Goal: Find specific page/section: Find specific page/section

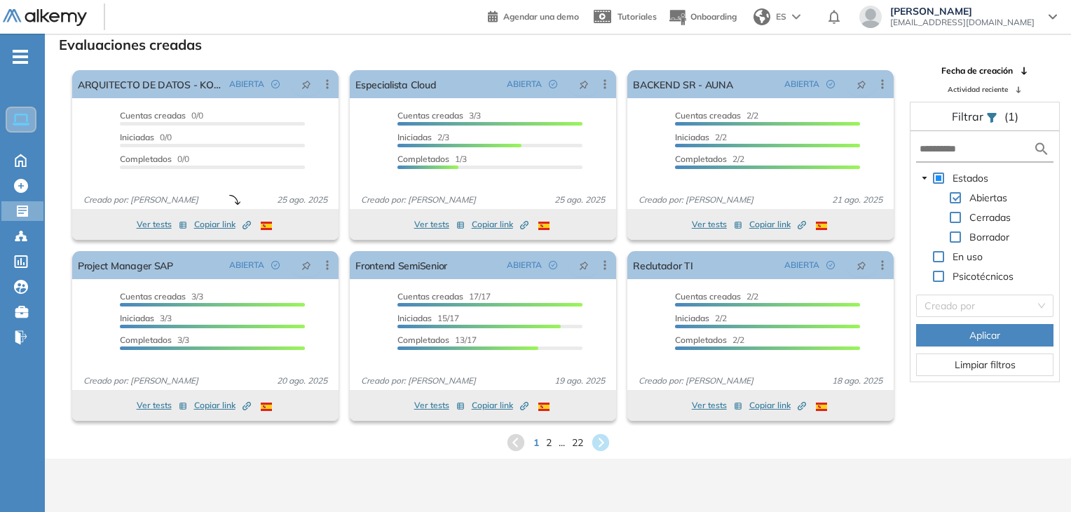
click at [27, 196] on ul "Home Home Crear Evaluación Crear Evaluación Evaluaciones Evaluaciones Candidato…" at bounding box center [22, 202] width 45 height 293
click at [32, 183] on div "Crear Evaluación Crear Evaluación" at bounding box center [24, 186] width 42 height 20
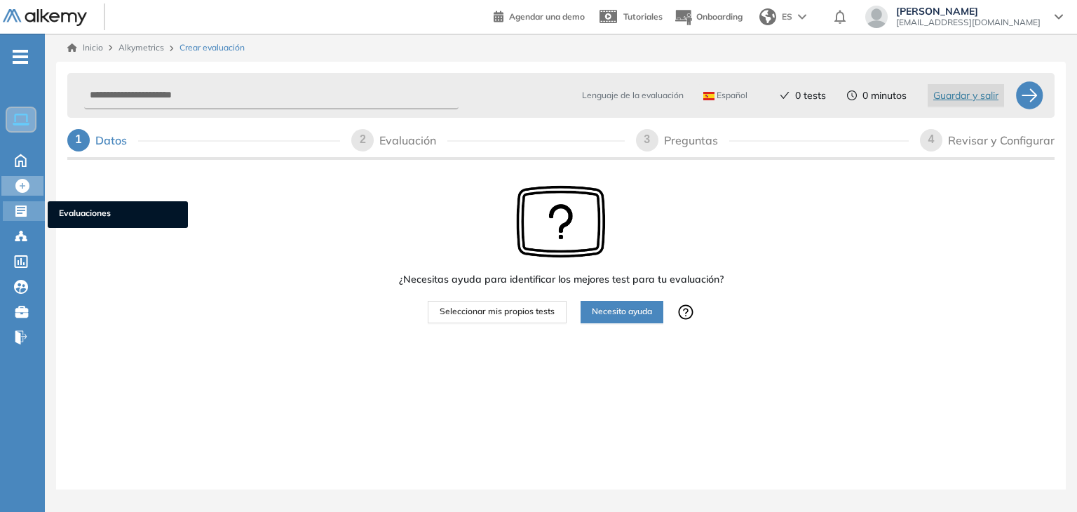
click at [28, 210] on div at bounding box center [22, 209] width 17 height 17
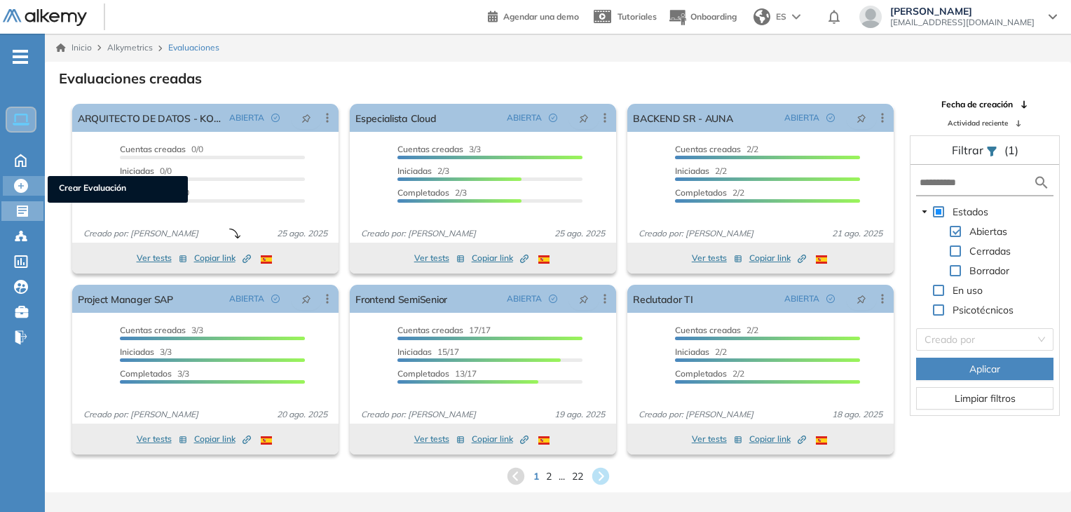
click at [22, 186] on icon at bounding box center [21, 186] width 14 height 14
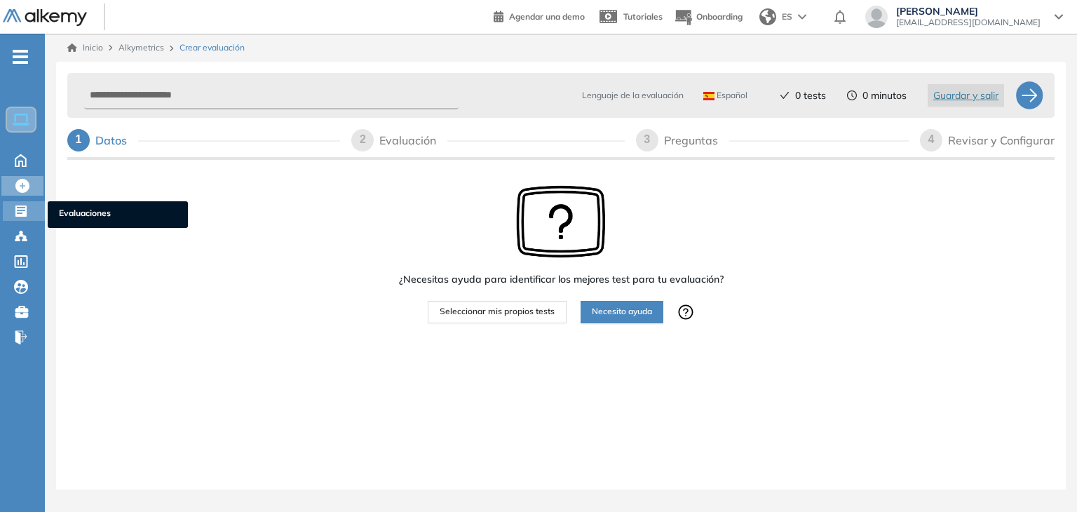
click at [22, 210] on icon at bounding box center [20, 210] width 11 height 11
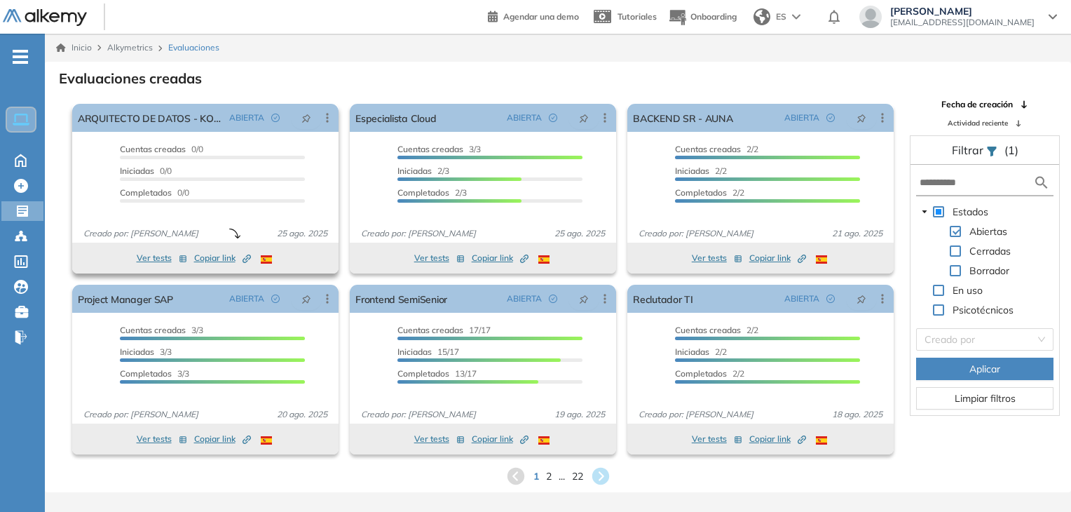
click at [216, 256] on span "Copiar link Created by potrace 1.16, written by [PERSON_NAME] [DATE]-[DATE]" at bounding box center [222, 258] width 57 height 13
click at [221, 258] on span "Copiar link Created by potrace 1.16, written by [PERSON_NAME] [DATE]-[DATE]" at bounding box center [222, 258] width 57 height 13
click at [17, 189] on icon at bounding box center [21, 186] width 14 height 14
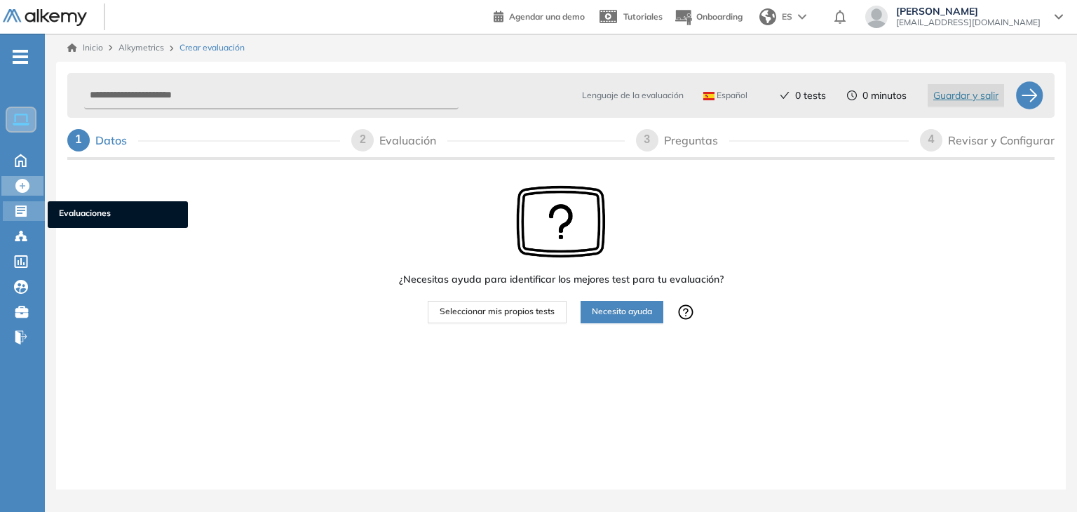
click at [17, 208] on icon at bounding box center [20, 210] width 11 height 11
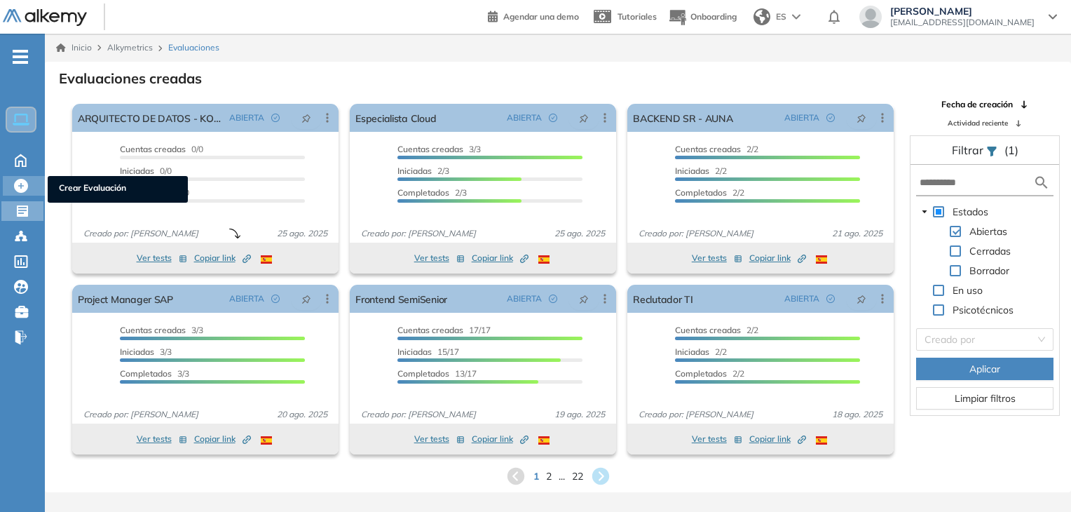
click at [23, 184] on icon at bounding box center [21, 186] width 14 height 14
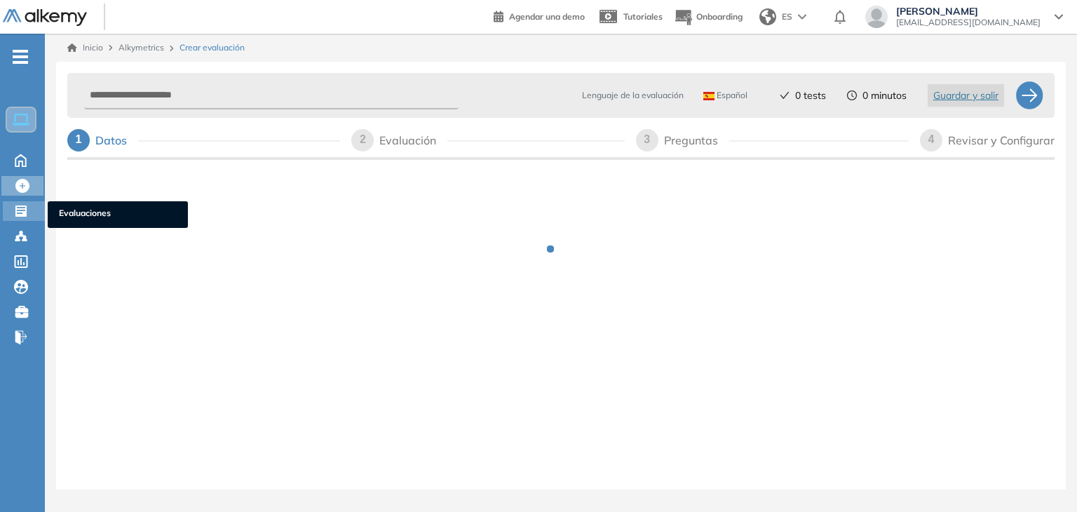
click at [25, 217] on div "Evaluaciones Evaluaciones" at bounding box center [24, 211] width 42 height 20
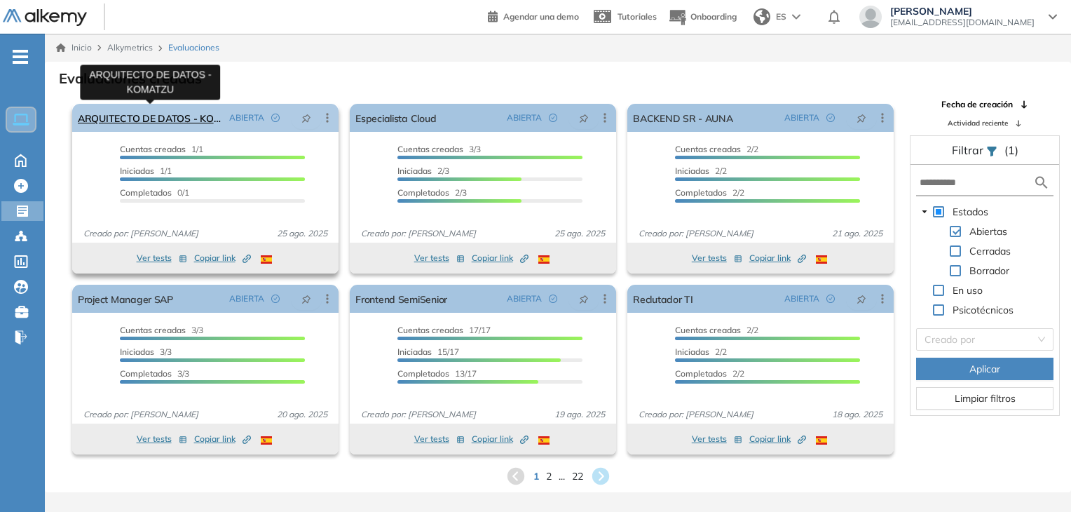
click at [167, 124] on link "ARQUITECTO DE DATOS - KOMATZU" at bounding box center [151, 118] width 146 height 28
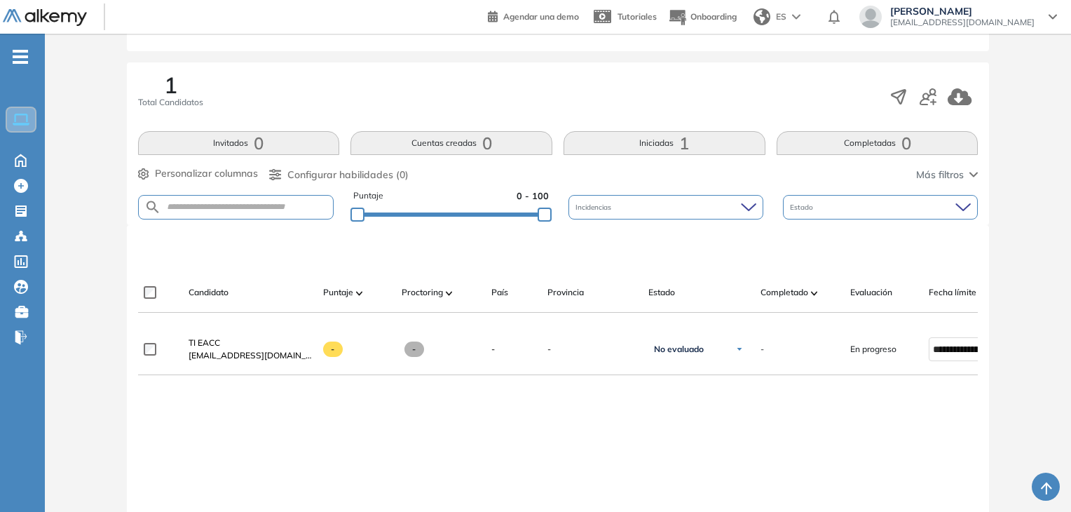
scroll to position [210, 0]
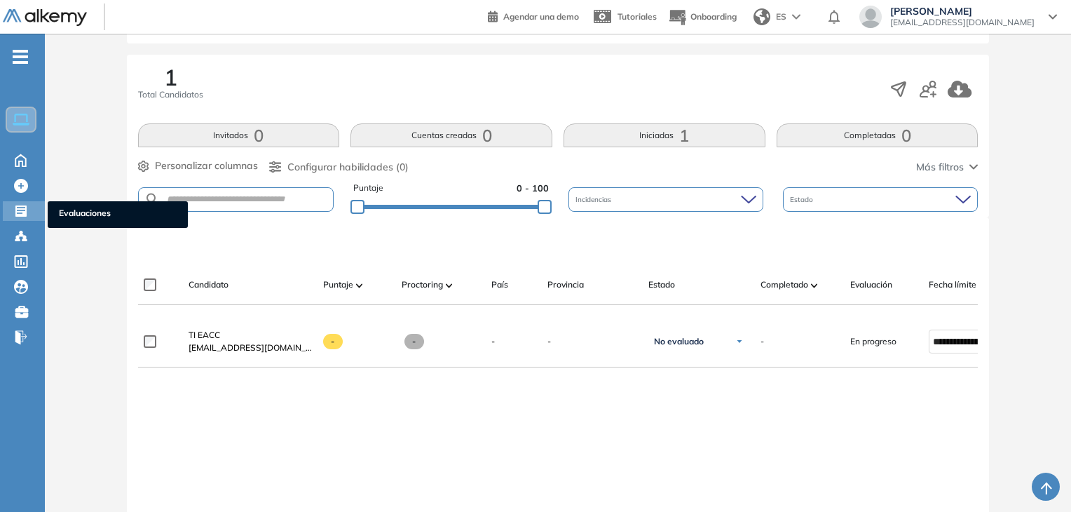
click at [10, 208] on div "Evaluaciones Evaluaciones" at bounding box center [24, 211] width 42 height 20
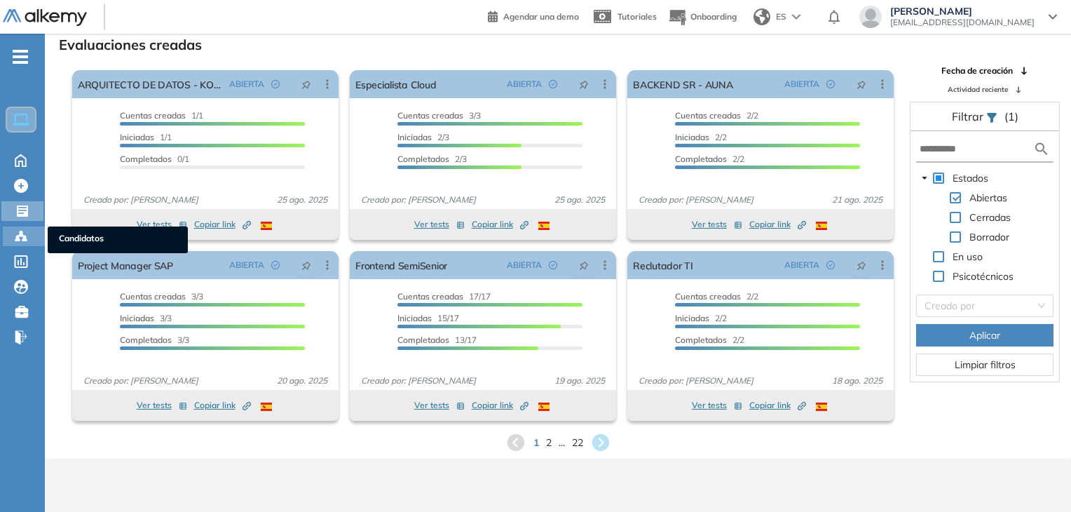
click at [16, 236] on circle at bounding box center [17, 237] width 3 height 3
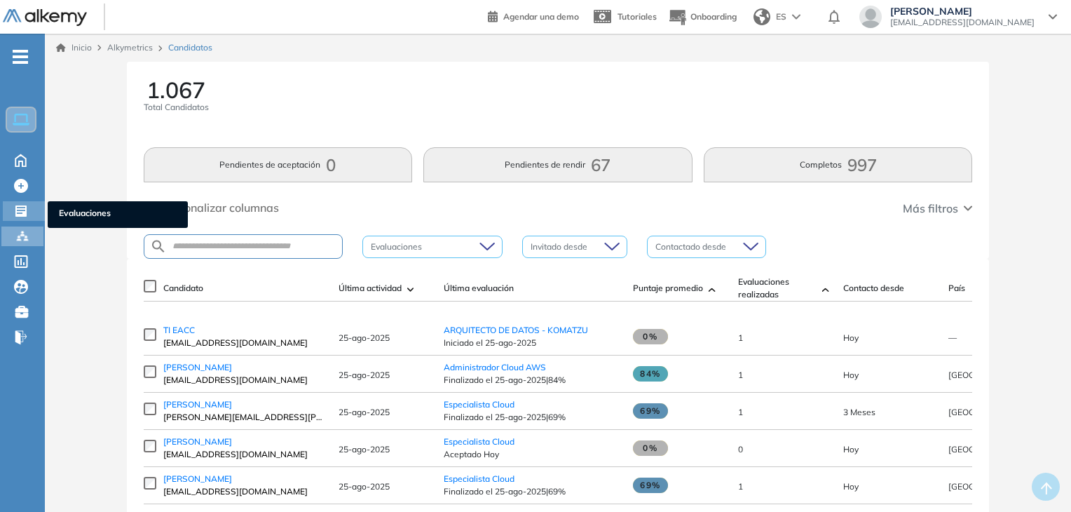
click at [22, 213] on icon at bounding box center [20, 210] width 11 height 11
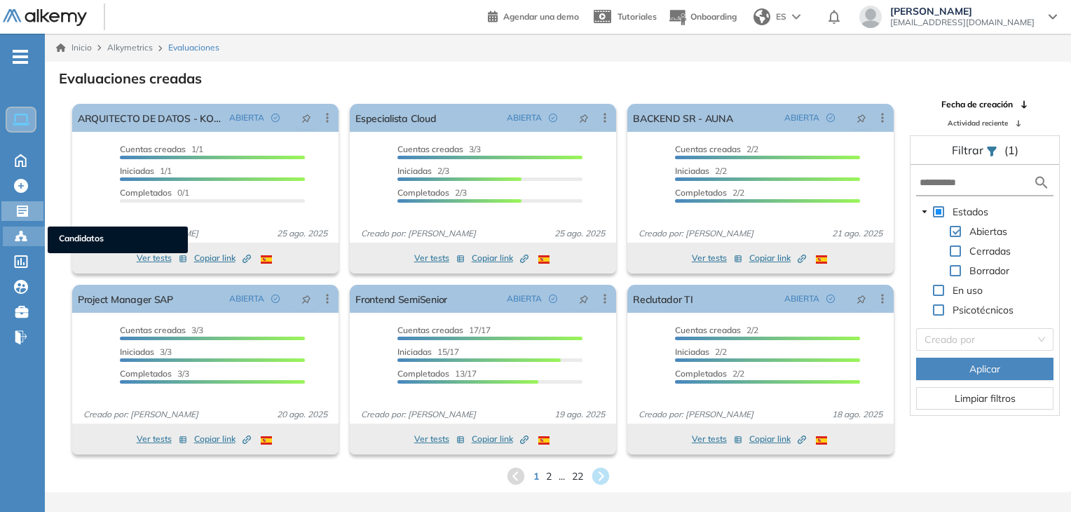
click at [19, 234] on icon at bounding box center [21, 235] width 4 height 3
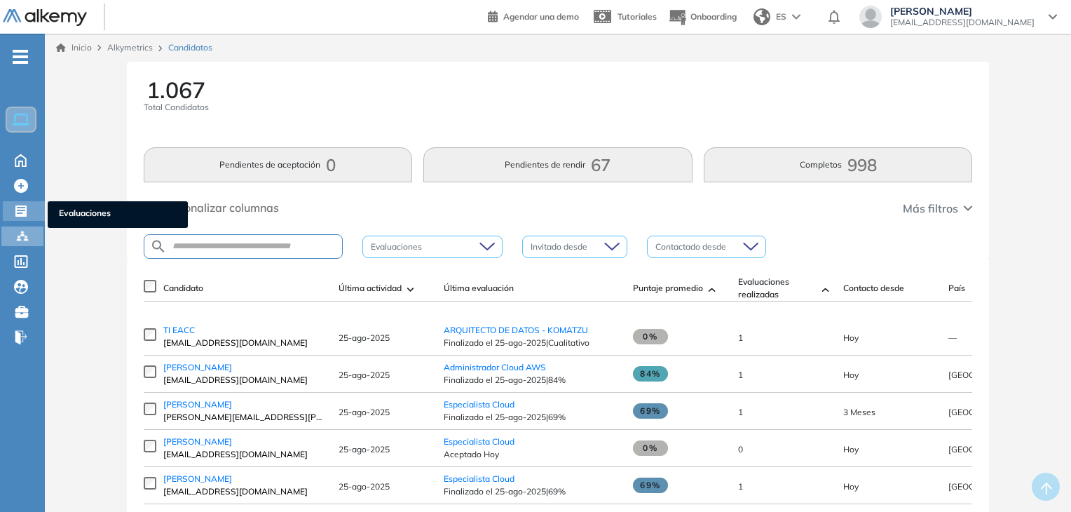
click at [17, 211] on icon at bounding box center [21, 211] width 14 height 14
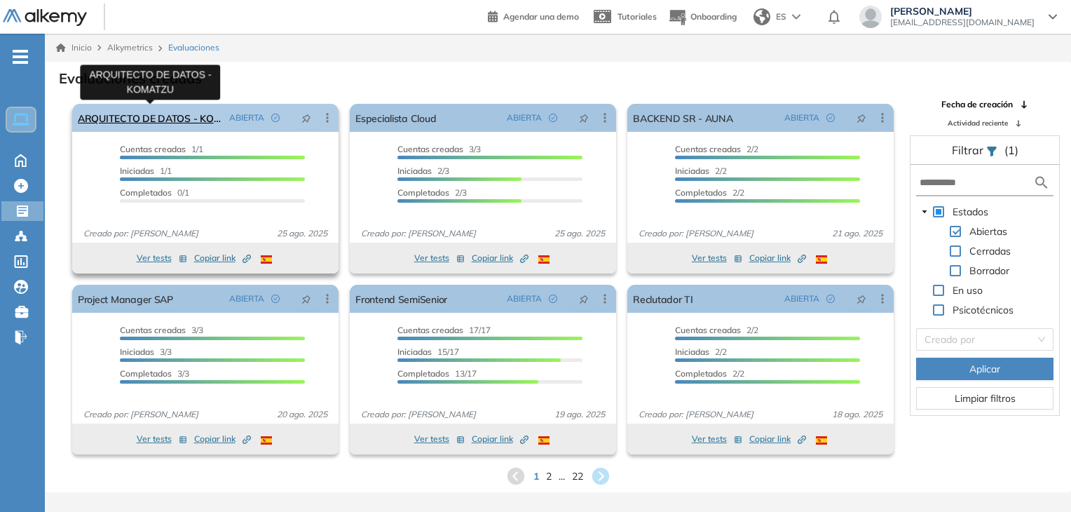
click at [118, 124] on link "ARQUITECTO DE DATOS - KOMATZU" at bounding box center [151, 118] width 146 height 28
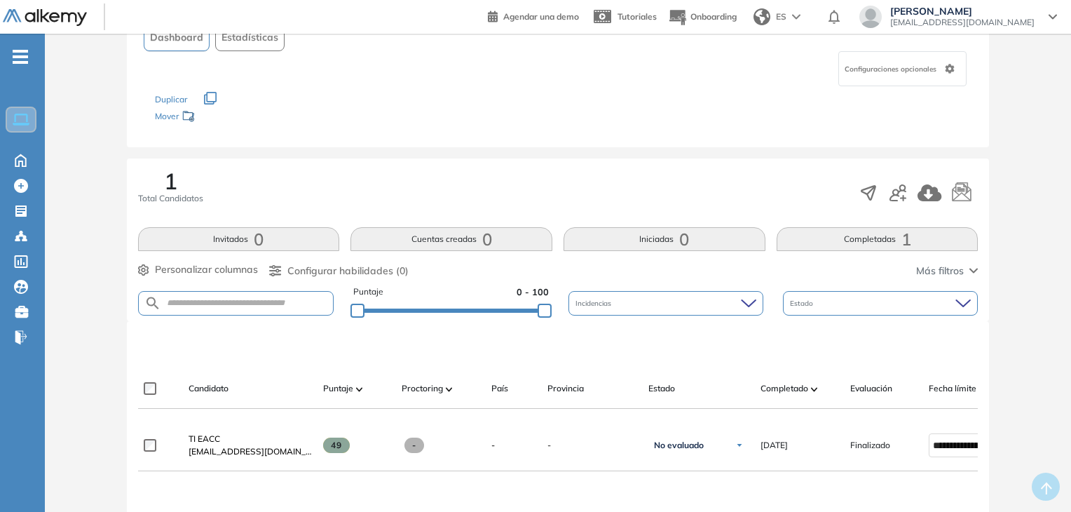
scroll to position [224, 0]
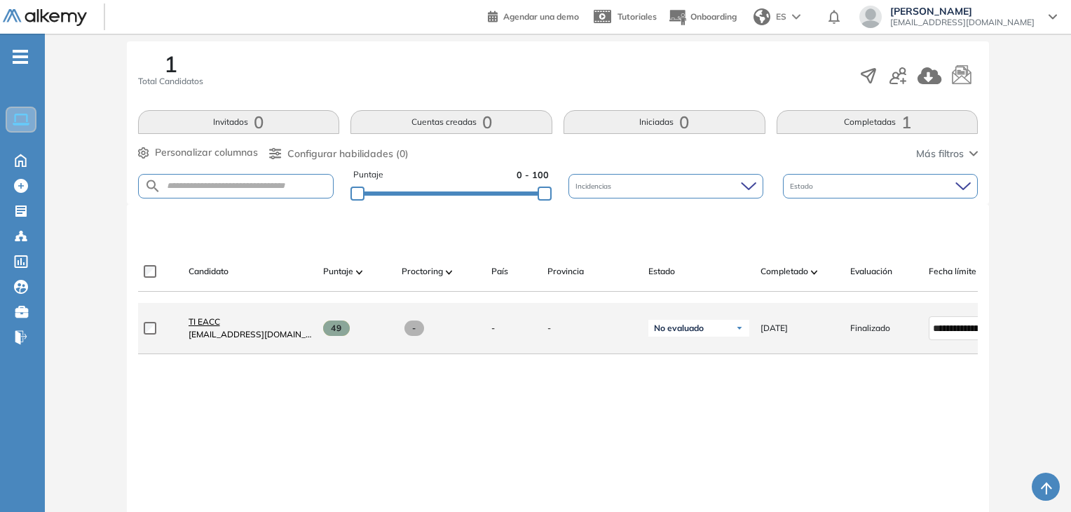
click at [205, 325] on span "TI EACC" at bounding box center [205, 321] width 32 height 11
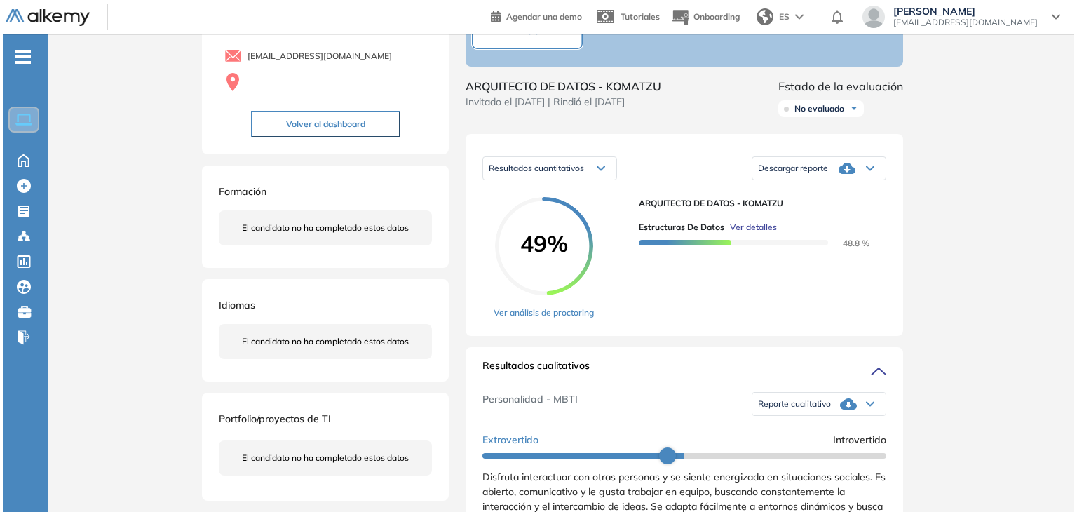
scroll to position [70, 0]
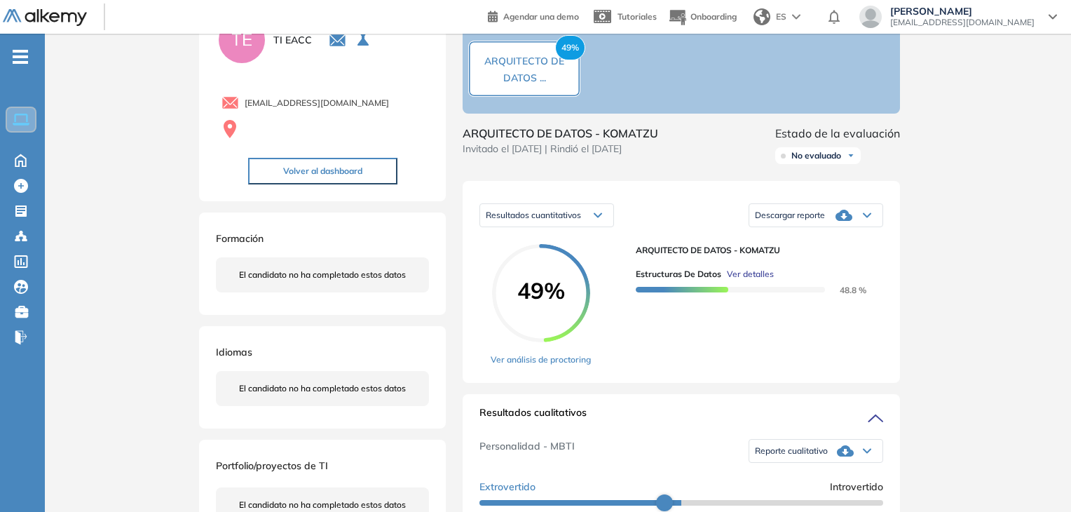
click at [757, 280] on span "Ver detalles" at bounding box center [750, 274] width 47 height 13
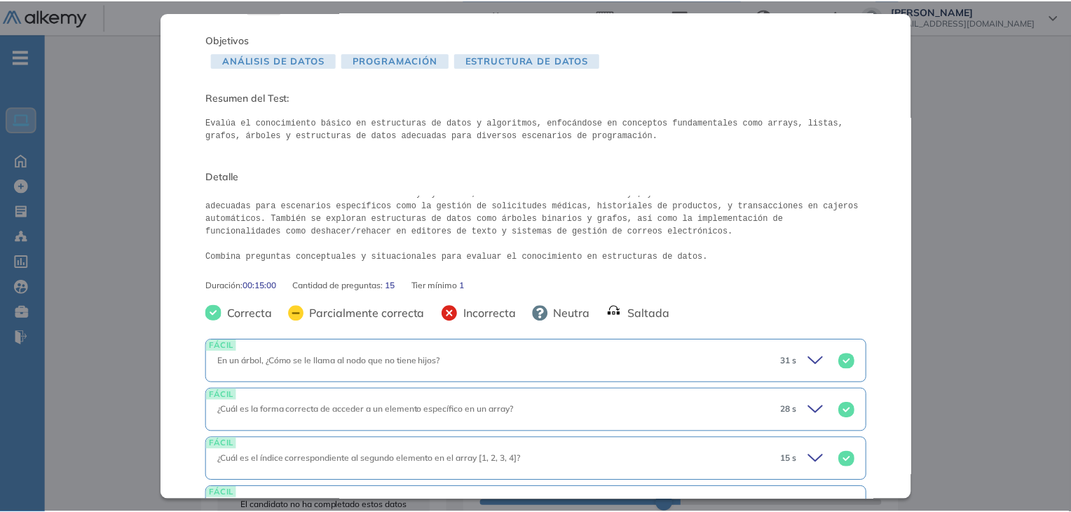
scroll to position [0, 0]
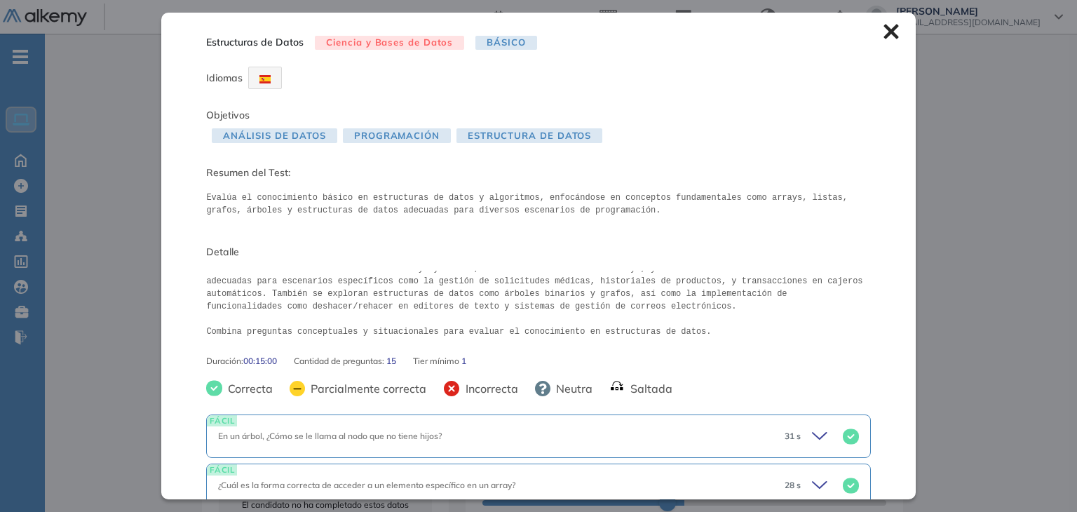
click at [883, 29] on icon at bounding box center [890, 32] width 15 height 15
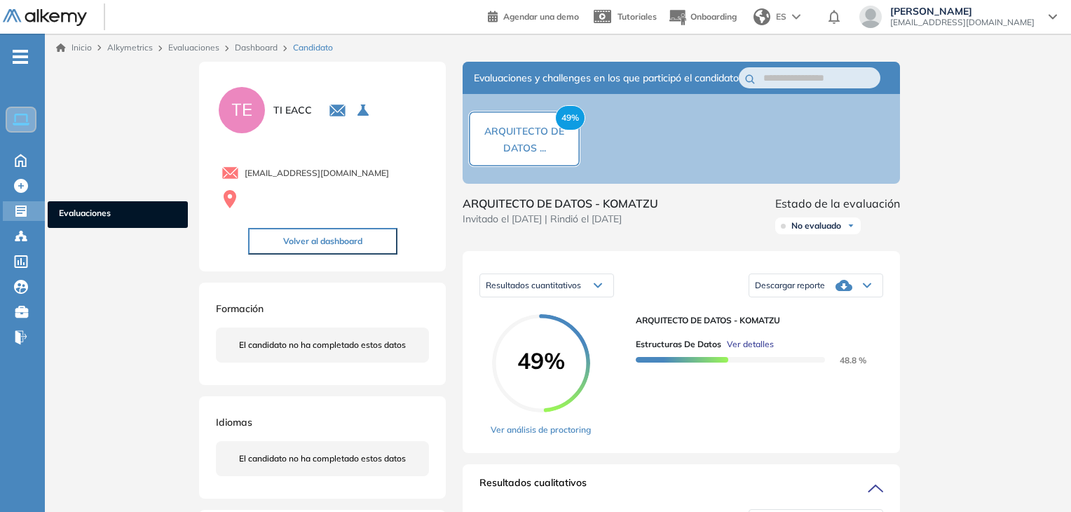
click at [22, 205] on icon at bounding box center [20, 210] width 11 height 11
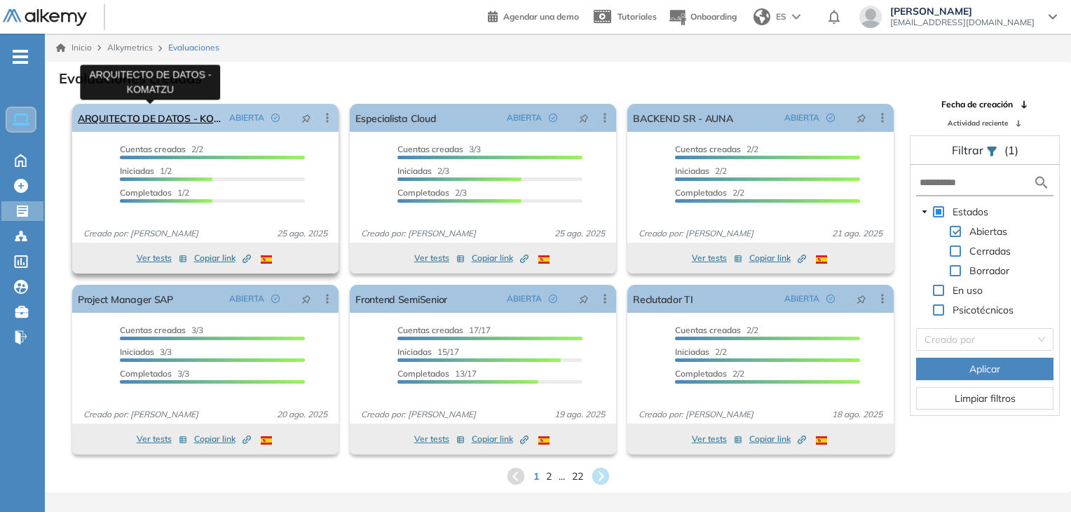
click at [184, 113] on link "ARQUITECTO DE DATOS - KOMATZU" at bounding box center [151, 118] width 146 height 28
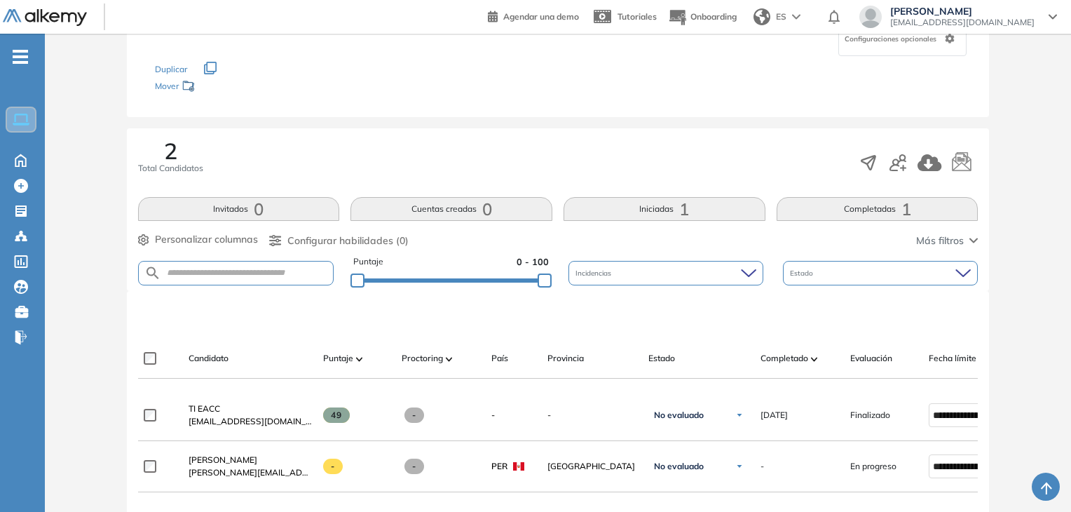
scroll to position [224, 0]
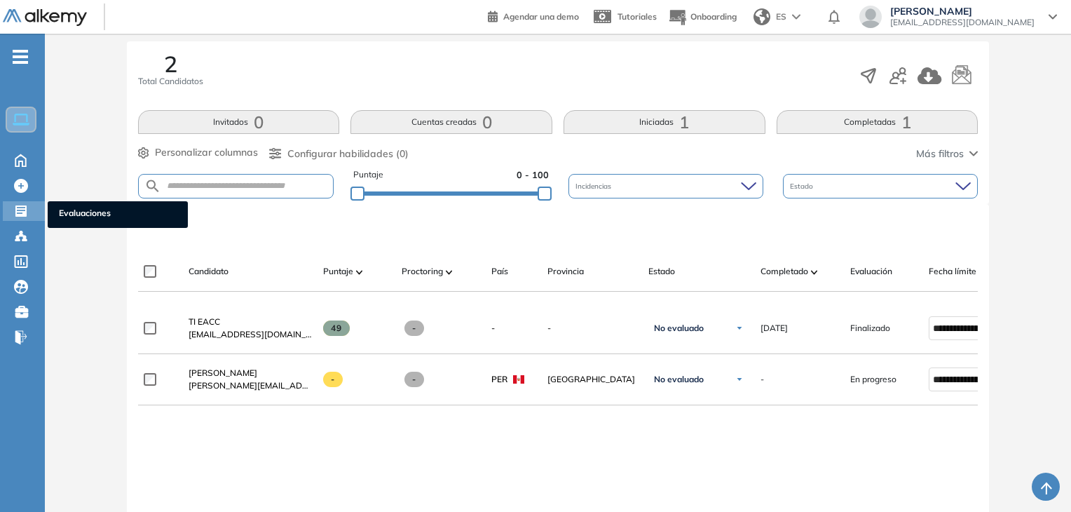
click at [28, 205] on div at bounding box center [22, 209] width 17 height 17
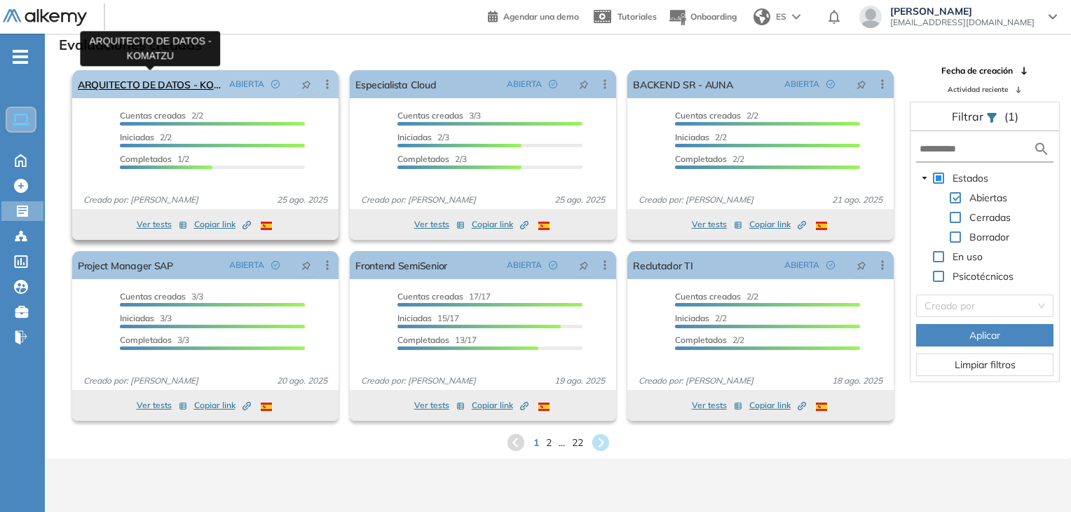
click at [141, 76] on link "ARQUITECTO DE DATOS - KOMATZU" at bounding box center [151, 84] width 146 height 28
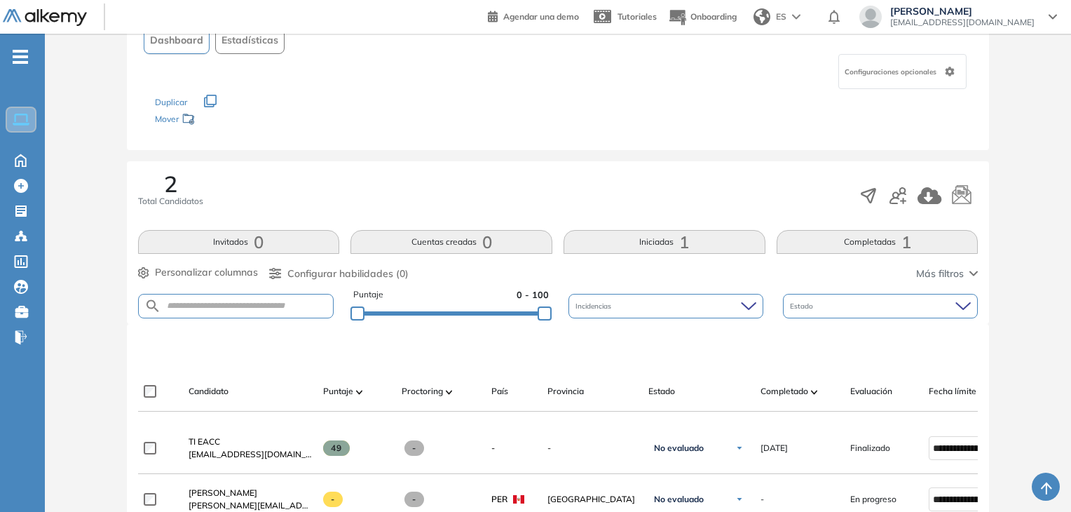
scroll to position [280, 0]
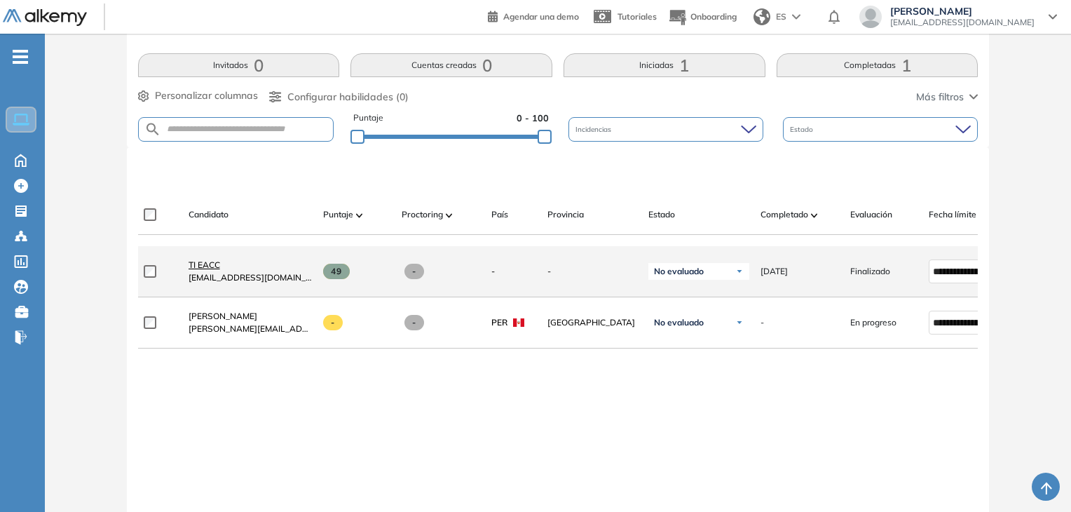
click at [213, 270] on span "TI EACC" at bounding box center [205, 264] width 32 height 11
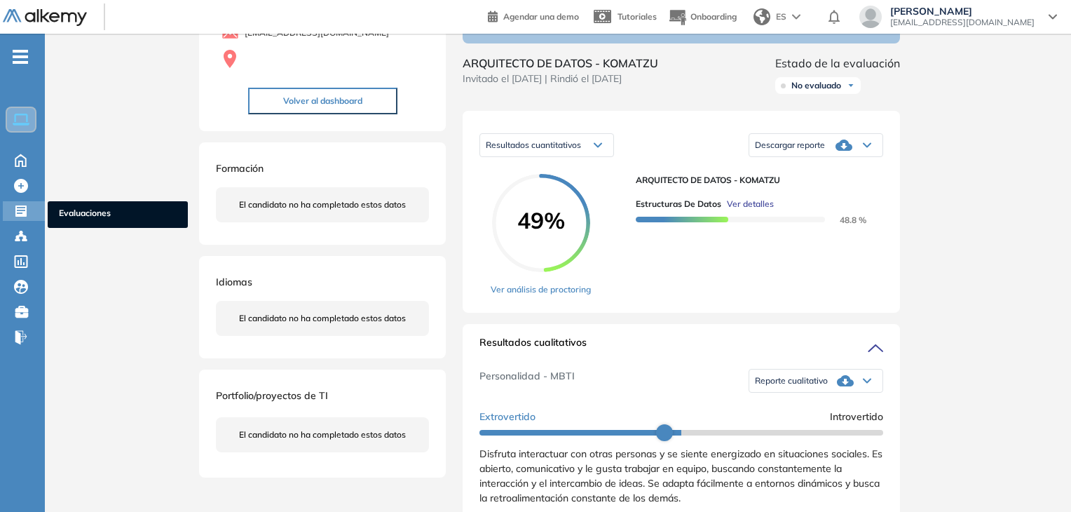
click at [25, 211] on icon at bounding box center [20, 210] width 11 height 11
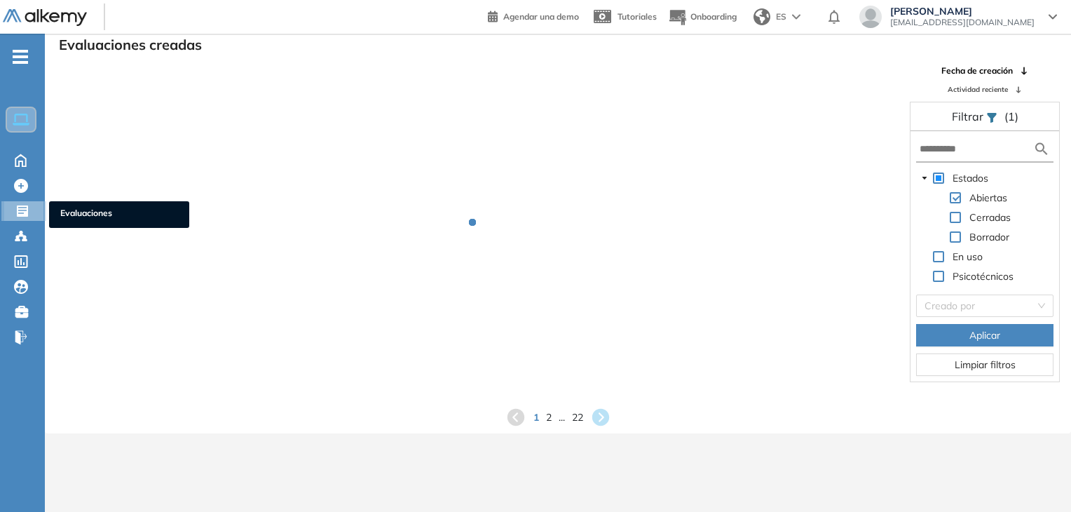
scroll to position [34, 0]
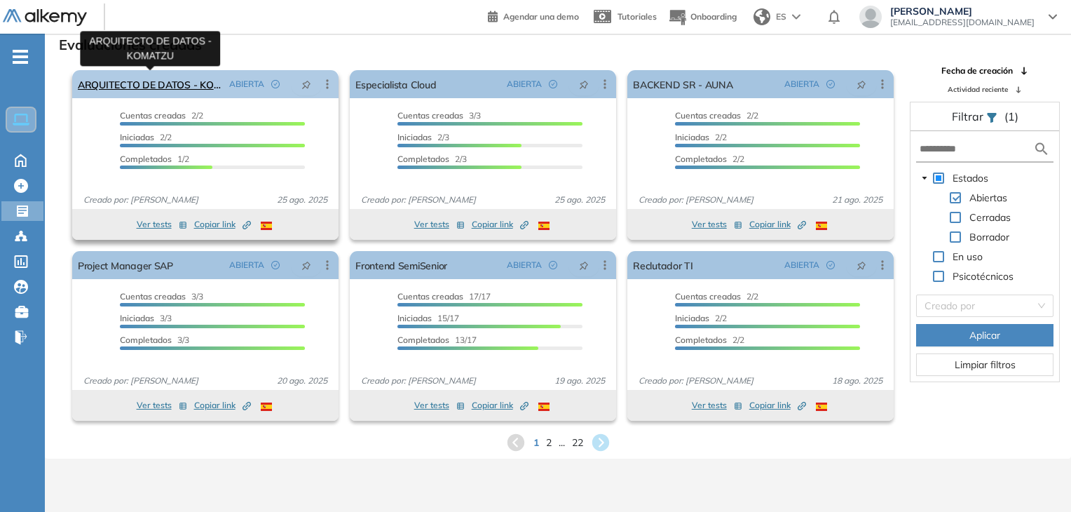
click at [129, 90] on link "ARQUITECTO DE DATOS - KOMATZU" at bounding box center [151, 84] width 146 height 28
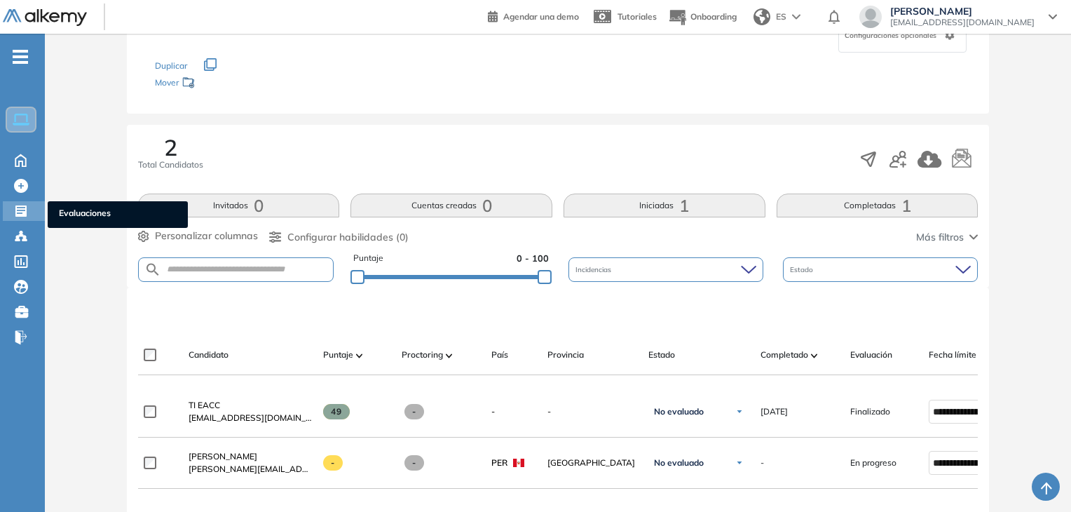
click at [38, 205] on div "Evaluaciones Evaluaciones" at bounding box center [24, 211] width 42 height 20
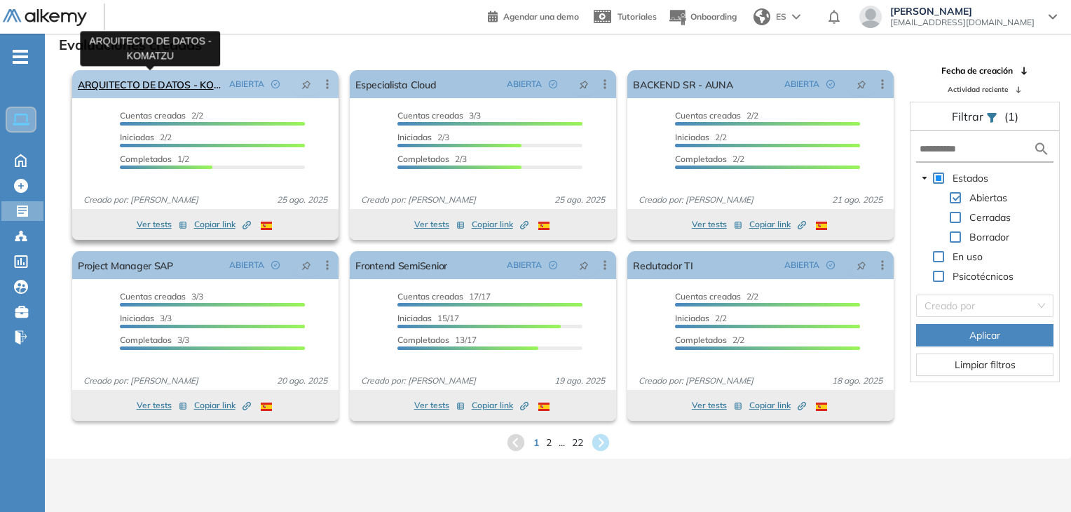
click at [157, 90] on link "ARQUITECTO DE DATOS - KOMATZU" at bounding box center [151, 84] width 146 height 28
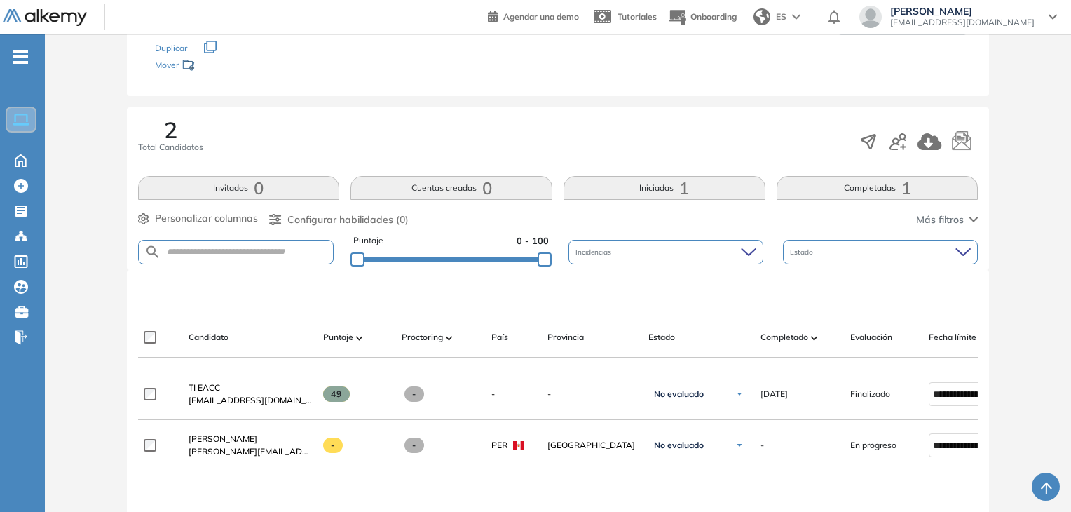
scroll to position [294, 0]
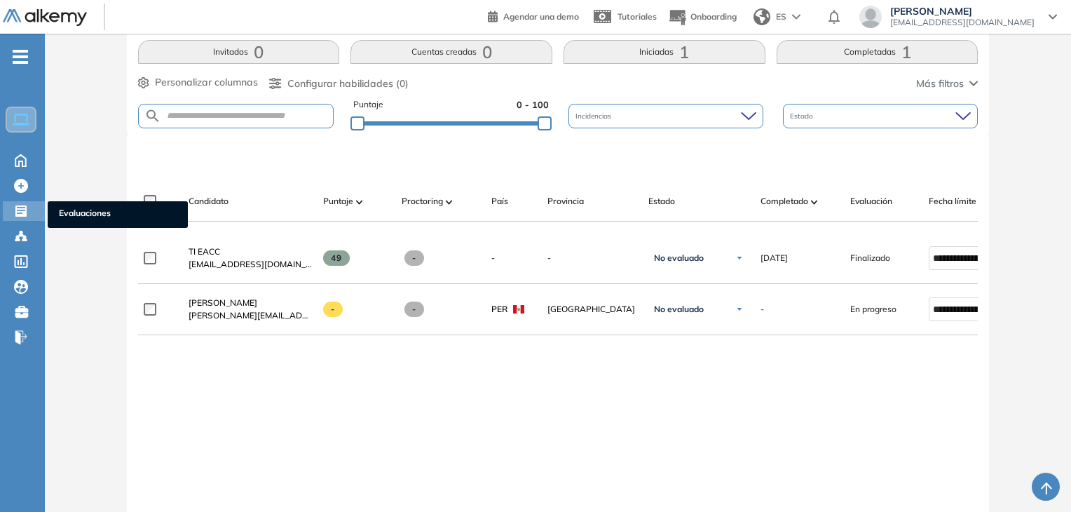
click at [20, 212] on icon at bounding box center [20, 210] width 11 height 11
